Goal: Navigation & Orientation: Find specific page/section

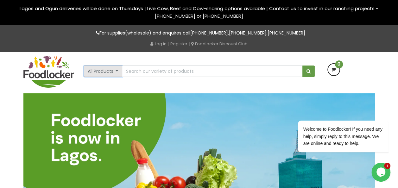
click at [99, 71] on button "All Products" at bounding box center [103, 71] width 39 height 11
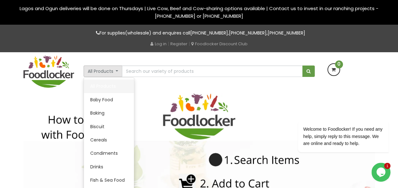
click at [105, 85] on link "All Products" at bounding box center [109, 86] width 50 height 13
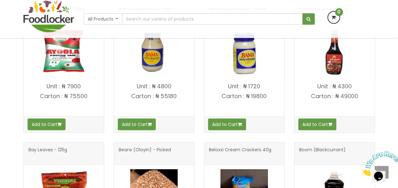
scroll to position [593, 0]
